Goal: Task Accomplishment & Management: Use online tool/utility

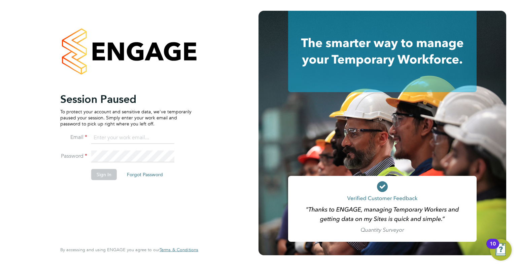
click at [126, 139] on input at bounding box center [132, 138] width 83 height 12
type input "[PERSON_NAME][EMAIL_ADDRESS][PERSON_NAME][DOMAIN_NAME]"
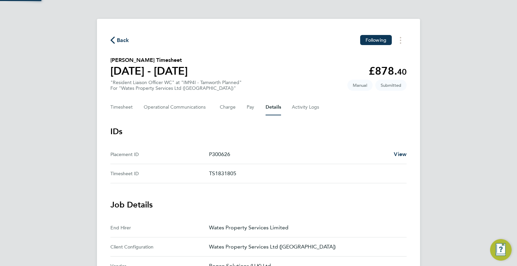
scroll to position [270, 0]
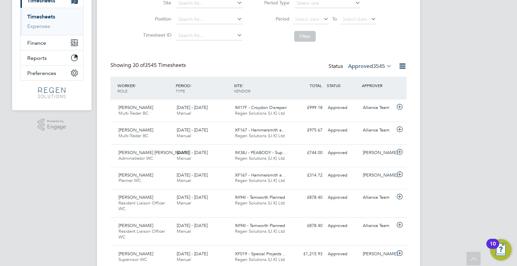
click at [262, 195] on span "IM94I - Tamworth Planned" at bounding box center [260, 197] width 50 height 6
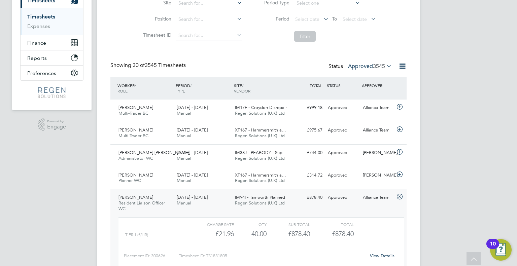
click at [262, 195] on span "IM94I - Tamworth Planned" at bounding box center [260, 197] width 50 height 6
